Goal: Communication & Community: Answer question/provide support

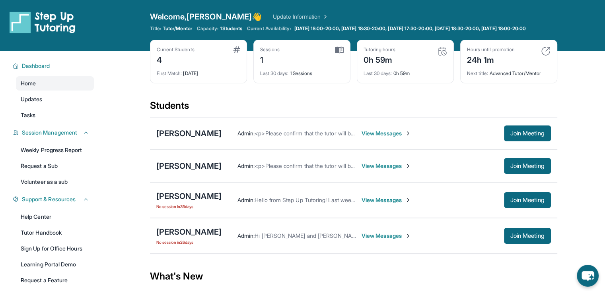
click at [375, 138] on span "View Messages" at bounding box center [386, 134] width 50 height 8
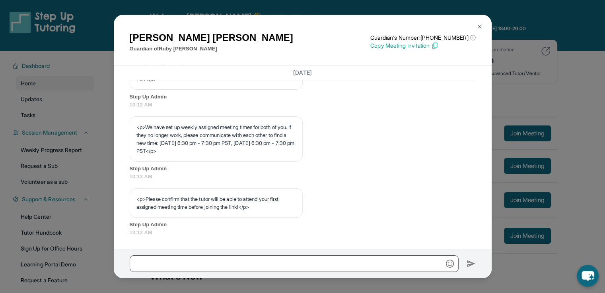
scroll to position [424, 0]
click at [480, 29] on img at bounding box center [479, 26] width 6 height 6
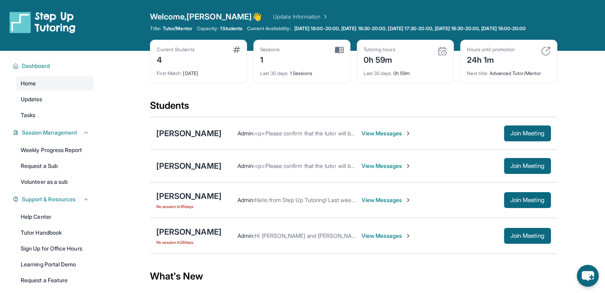
click at [386, 138] on span "View Messages" at bounding box center [386, 134] width 50 height 8
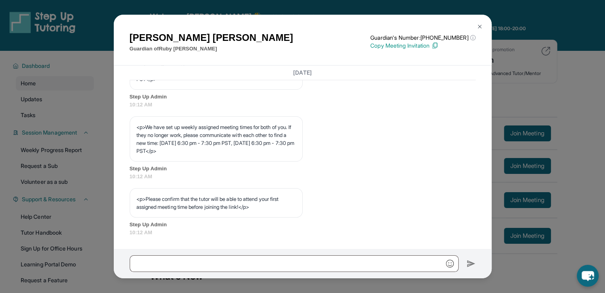
click at [479, 29] on img at bounding box center [479, 26] width 6 height 6
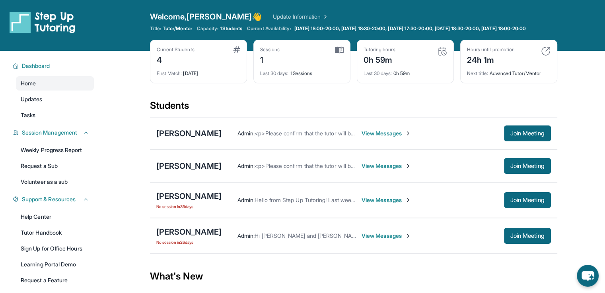
click at [372, 138] on span "View Messages" at bounding box center [386, 134] width 50 height 8
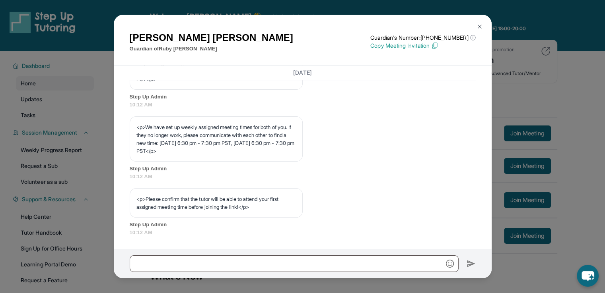
click at [477, 28] on img at bounding box center [479, 26] width 6 height 6
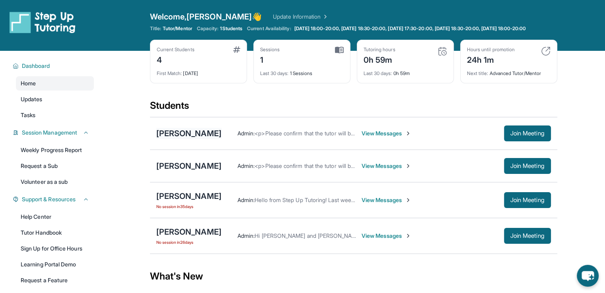
click at [178, 139] on div "[PERSON_NAME]" at bounding box center [188, 133] width 65 height 11
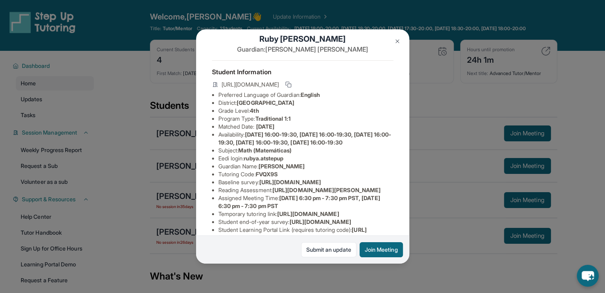
scroll to position [12, 0]
drag, startPoint x: 402, startPoint y: 161, endPoint x: 405, endPoint y: 202, distance: 41.4
click at [405, 202] on div "Ruby Arnold Guardian: Carlye Arnold Student Information https://student-portal.…" at bounding box center [302, 146] width 213 height 235
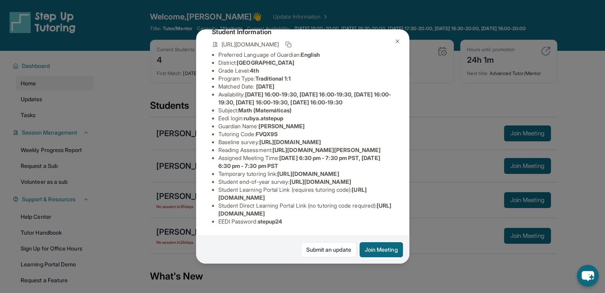
click at [262, 146] on li "Reading Assessment : https://qxinqrdf.paperform.co/?id=2024-s10766&name=Ruby%20…" at bounding box center [305, 150] width 175 height 8
click at [394, 45] on button at bounding box center [397, 41] width 16 height 16
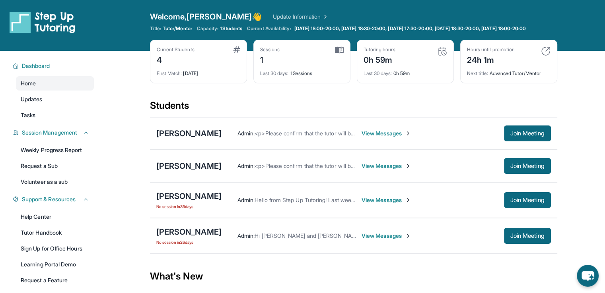
click at [361, 138] on span "View Messages" at bounding box center [386, 134] width 50 height 8
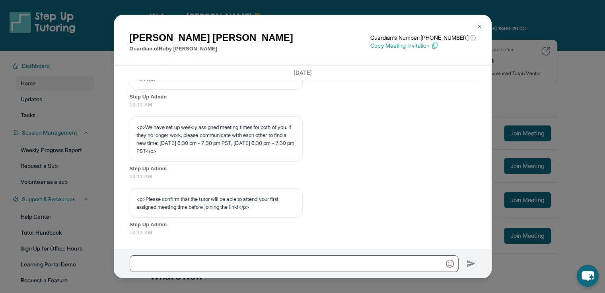
scroll to position [424, 0]
click at [481, 23] on button at bounding box center [479, 27] width 16 height 16
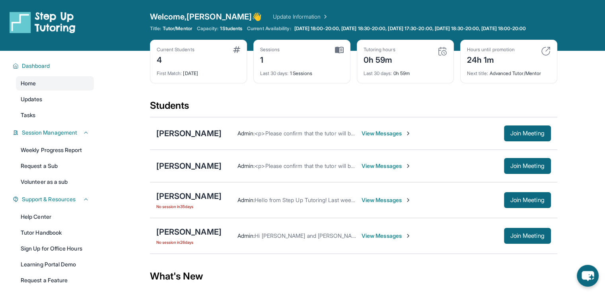
click at [176, 145] on div "Ruby Arnold Admin : <p>Please confirm that the tutor will be able to attend you…" at bounding box center [353, 133] width 407 height 33
click at [180, 139] on div "[PERSON_NAME]" at bounding box center [188, 133] width 65 height 11
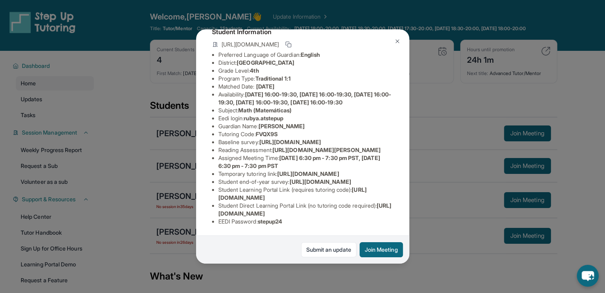
scroll to position [154, 0]
click at [398, 38] on img at bounding box center [397, 41] width 6 height 6
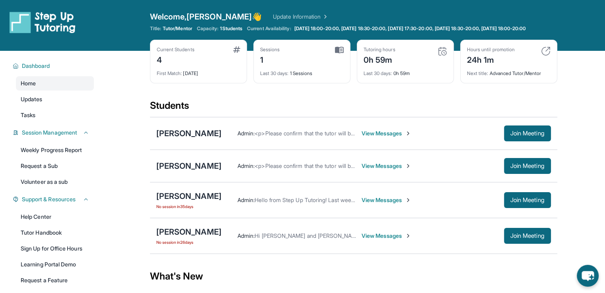
click at [378, 136] on span "View Messages" at bounding box center [386, 134] width 50 height 8
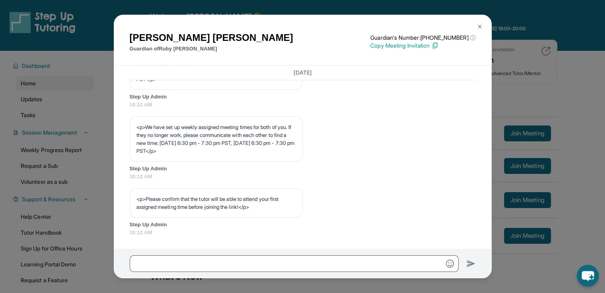
scroll to position [424, 0]
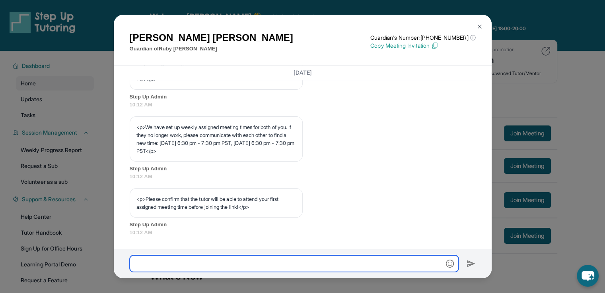
click at [200, 267] on input "text" at bounding box center [294, 264] width 329 height 17
click at [181, 264] on input "**********" at bounding box center [294, 264] width 329 height 17
click at [299, 264] on input "**********" at bounding box center [294, 264] width 329 height 17
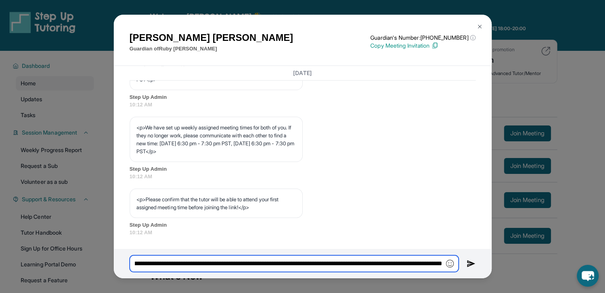
scroll to position [0, 110]
click at [193, 264] on input "**********" at bounding box center [294, 264] width 329 height 17
paste input "**********"
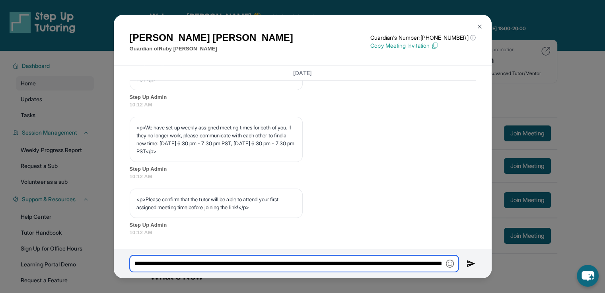
click at [347, 264] on input "**********" at bounding box center [294, 264] width 329 height 17
type input "**********"
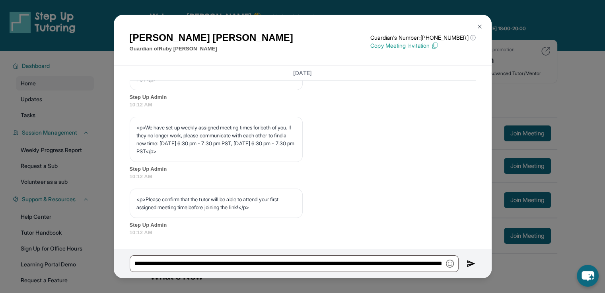
scroll to position [0, 0]
click at [470, 262] on img at bounding box center [470, 264] width 9 height 10
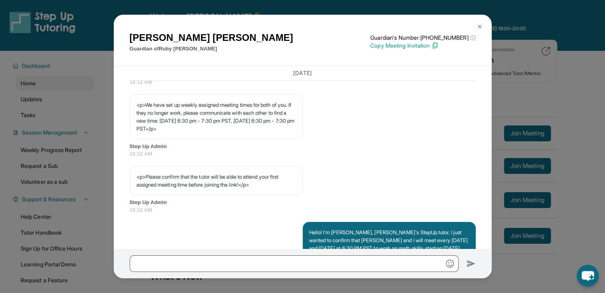
scroll to position [487, 0]
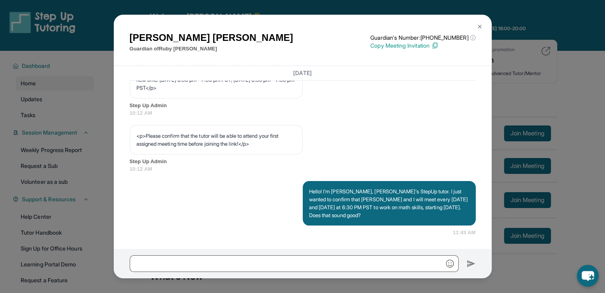
click at [479, 27] on img at bounding box center [479, 26] width 6 height 6
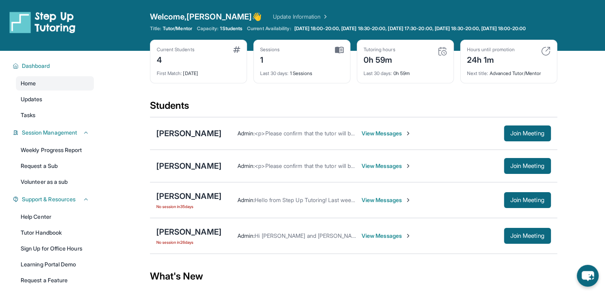
click at [182, 166] on div "Jad Harahsheh Admin : <p>Please confirm that the tutor will be able to attend y…" at bounding box center [353, 166] width 407 height 33
click at [181, 171] on div "[PERSON_NAME]" at bounding box center [188, 166] width 65 height 11
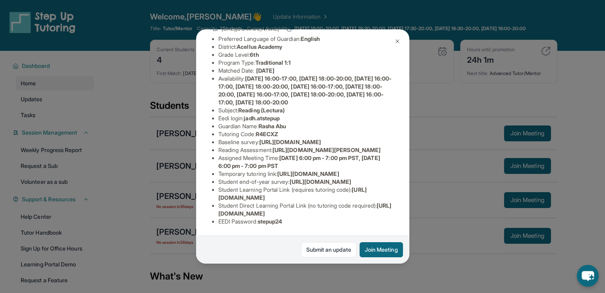
scroll to position [173, 0]
click at [398, 39] on img at bounding box center [397, 41] width 6 height 6
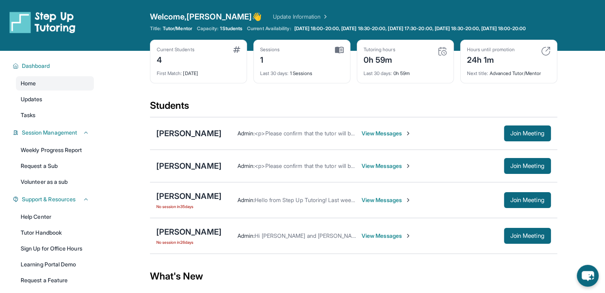
click at [368, 138] on span "View Messages" at bounding box center [386, 134] width 50 height 8
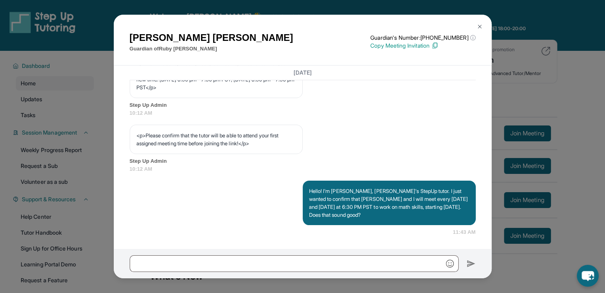
scroll to position [487, 0]
click at [477, 25] on img at bounding box center [479, 26] width 6 height 6
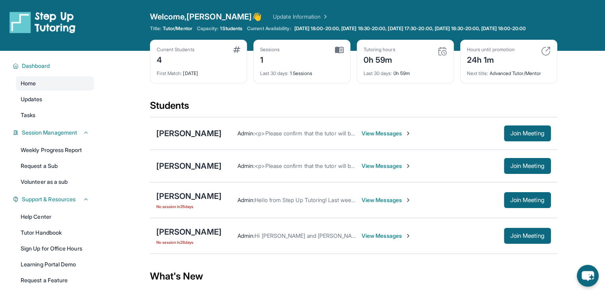
click at [376, 170] on span "View Messages" at bounding box center [386, 166] width 50 height 8
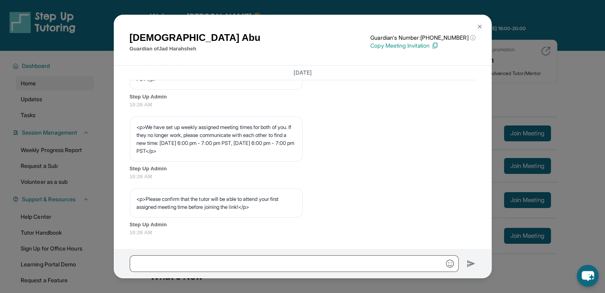
scroll to position [424, 0]
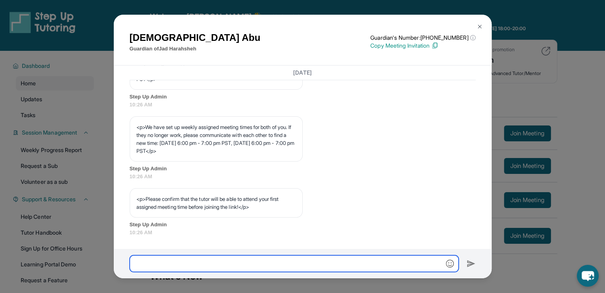
click at [173, 258] on input "text" at bounding box center [294, 264] width 329 height 17
paste input "**********"
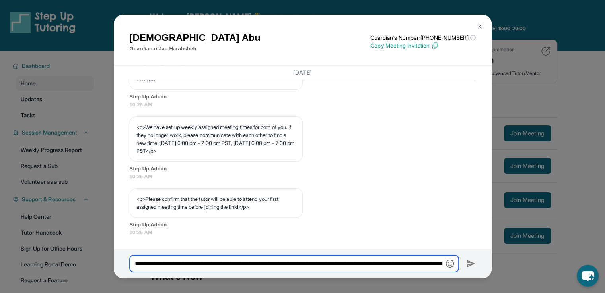
scroll to position [0, 283]
click at [371, 268] on input "**********" at bounding box center [294, 264] width 329 height 17
click at [316, 264] on input "**********" at bounding box center [294, 264] width 329 height 17
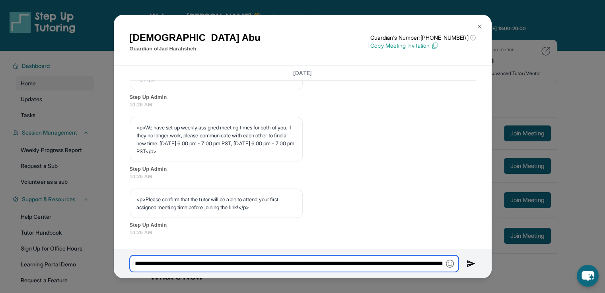
type input "**********"
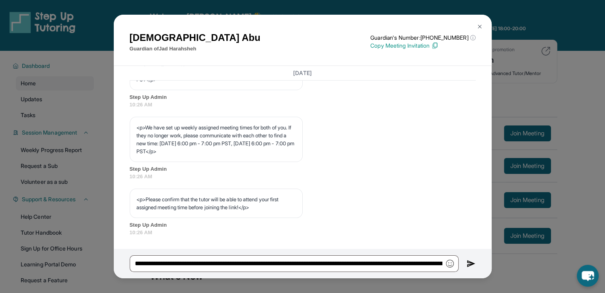
click at [472, 263] on img at bounding box center [470, 264] width 9 height 10
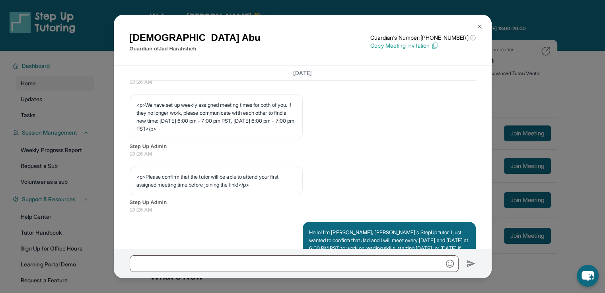
scroll to position [487, 0]
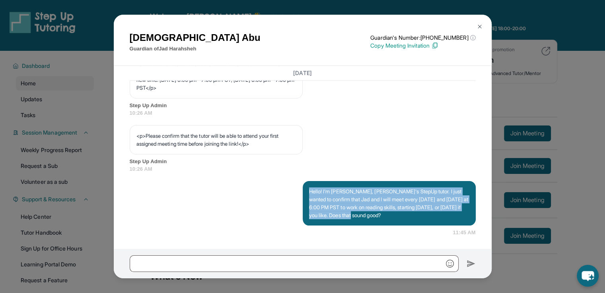
drag, startPoint x: 394, startPoint y: 214, endPoint x: 294, endPoint y: 188, distance: 103.2
click at [294, 188] on div "Hello! I'm Ishita, Jad's StepUp tutor. I just wanted to confirm that Jad and I …" at bounding box center [303, 209] width 346 height 56
copy p "Hello! I'm [PERSON_NAME], [PERSON_NAME]'s StepUp tutor. I just wanted to confir…"
click at [479, 27] on img at bounding box center [479, 26] width 6 height 6
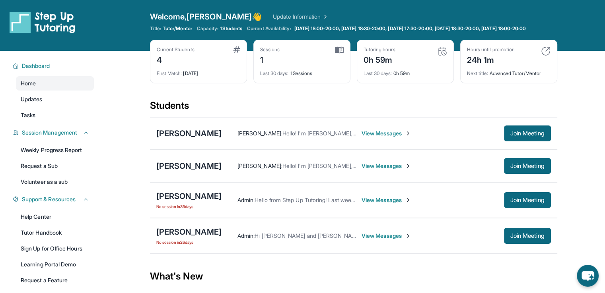
click at [385, 170] on span "View Messages" at bounding box center [386, 166] width 50 height 8
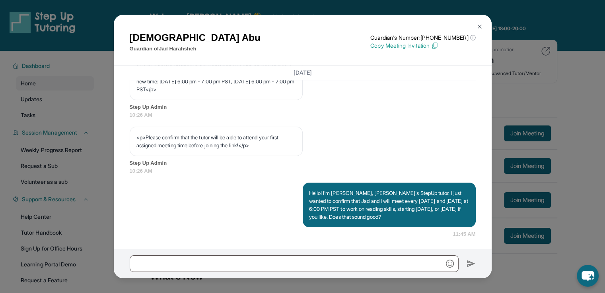
scroll to position [487, 0]
